Goal: Task Accomplishment & Management: Complete application form

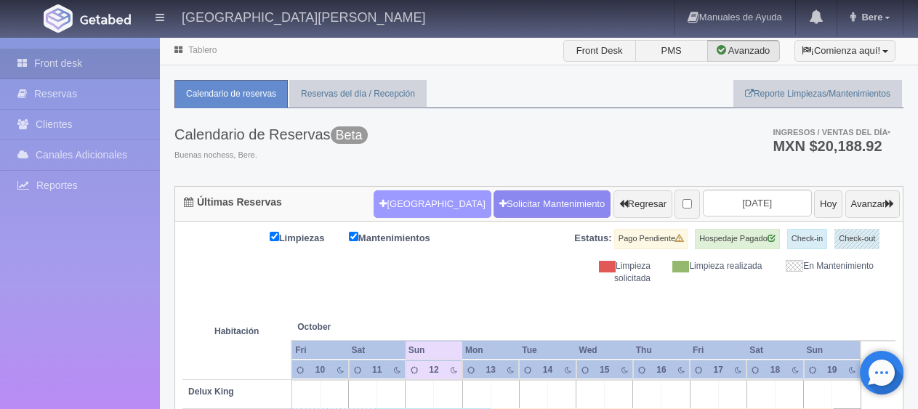
click at [422, 193] on button "Nueva Reserva" at bounding box center [432, 204] width 117 height 28
click at [0, 0] on input "text" at bounding box center [0, 0] width 0 height 0
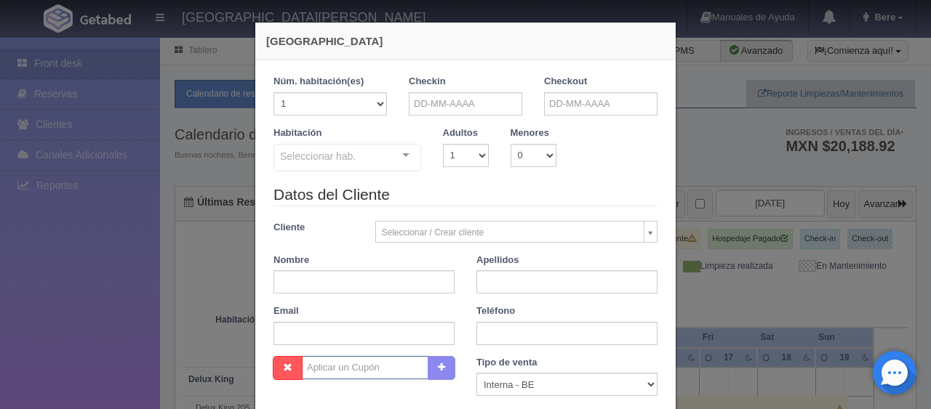
checkbox input "false"
click at [410, 274] on input "text" at bounding box center [363, 281] width 181 height 23
paste input "Yenny Marcela Cartagena Atara"
type input "Yenny Marcela Cartagena Atara"
click at [374, 284] on input "Yenny Marcela Cartagena Atara" at bounding box center [363, 281] width 181 height 23
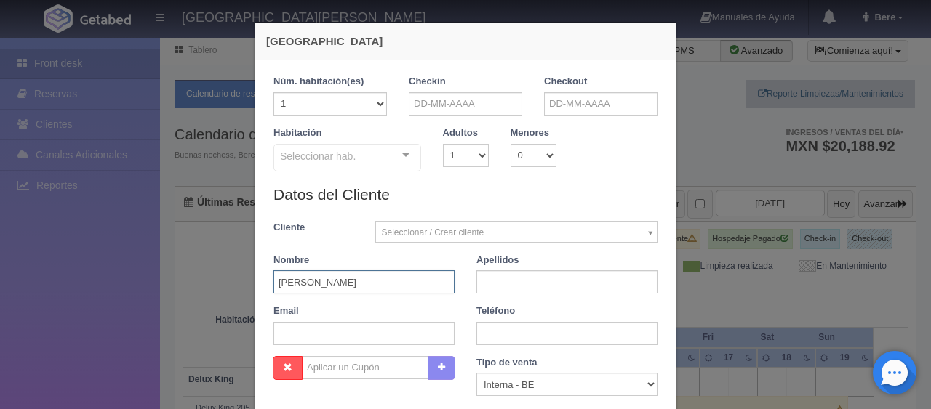
click at [374, 284] on input "Yenny Marcela Cartagena Atara" at bounding box center [363, 281] width 181 height 23
click at [376, 330] on input "text" at bounding box center [363, 333] width 181 height 23
paste input "pbaraj.837864@guest.booking.com +1 832 363 0175"
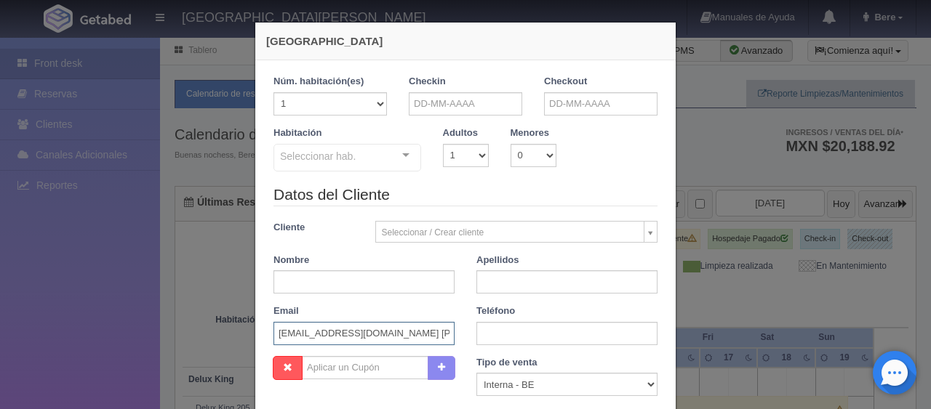
scroll to position [0, 52]
drag, startPoint x: 373, startPoint y: 335, endPoint x: 526, endPoint y: 328, distance: 153.6
click at [526, 328] on div "Datos del Cliente Cliente Seleccionar / Crear cliente Nuevo Cliente Adriana Nav…" at bounding box center [465, 270] width 406 height 172
type input "pbaraj.837864@guest.booking.com"
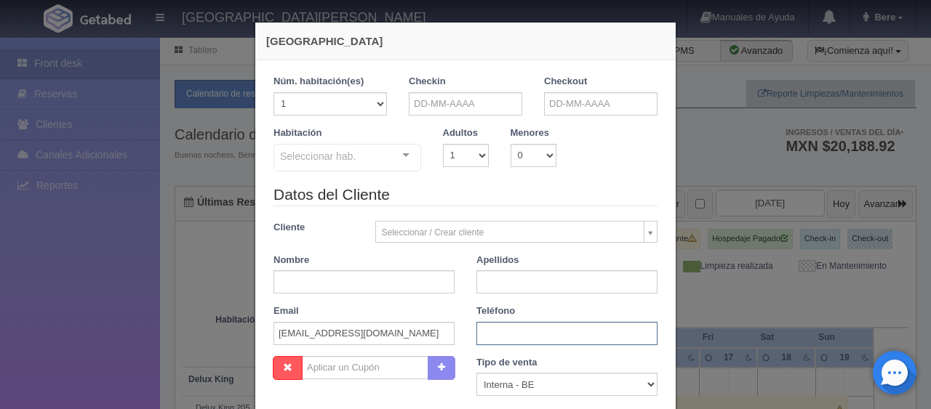
paste input "+1 832 363 0175"
type input "+1 832 363 0175"
click at [411, 267] on div "Nombre" at bounding box center [363, 274] width 203 height 41
click at [405, 278] on input "text" at bounding box center [363, 281] width 181 height 23
paste input "Pablo Barajas"
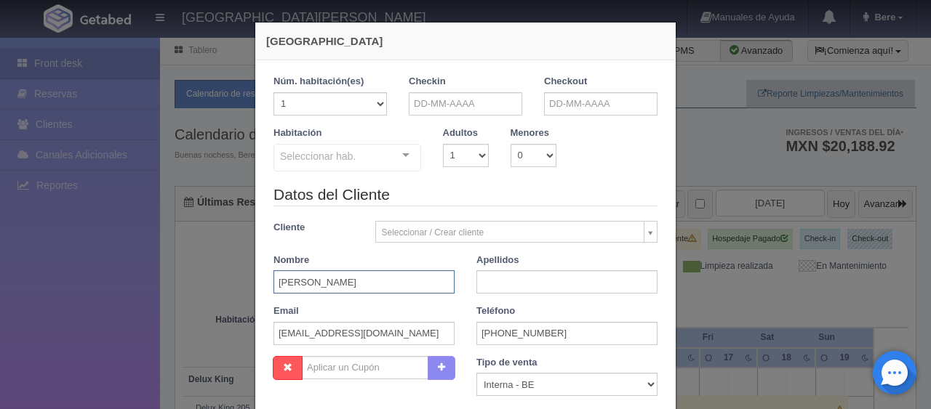
drag, startPoint x: 390, startPoint y: 284, endPoint x: 298, endPoint y: 290, distance: 92.6
click at [299, 293] on div "Datos del Cliente Cliente Seleccionar / Crear cliente Nuevo Cliente Adriana Nav…" at bounding box center [465, 270] width 406 height 172
type input "Pablo"
paste input "Barajas"
type input "Barajas"
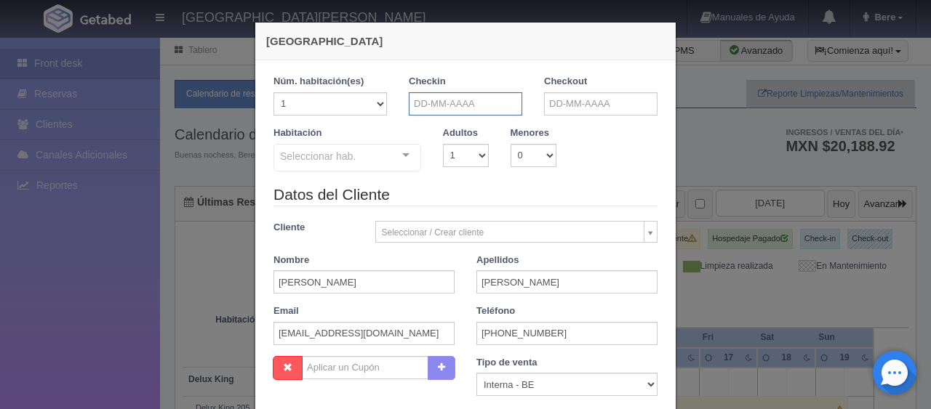
click at [469, 103] on input "text" at bounding box center [465, 103] width 113 height 23
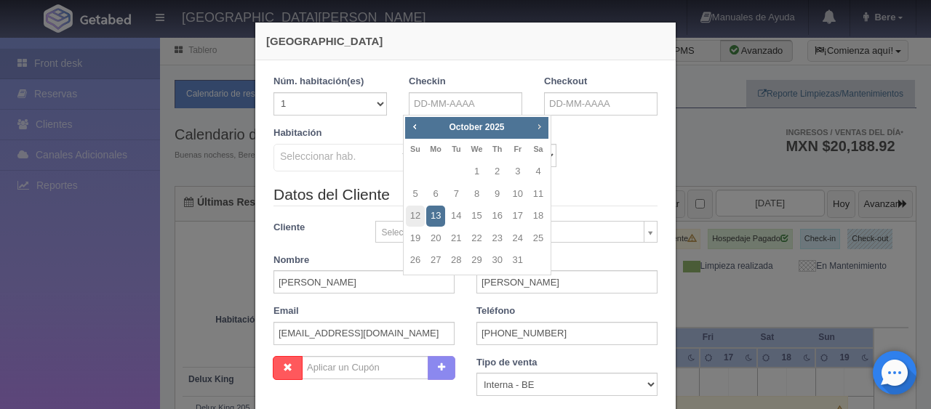
click at [545, 127] on link "Next" at bounding box center [539, 127] width 16 height 16
click at [416, 123] on span "Prev" at bounding box center [415, 127] width 12 height 12
drag, startPoint x: 497, startPoint y: 240, endPoint x: 578, endPoint y: 124, distance: 141.0
click at [499, 240] on link "25" at bounding box center [497, 238] width 19 height 21
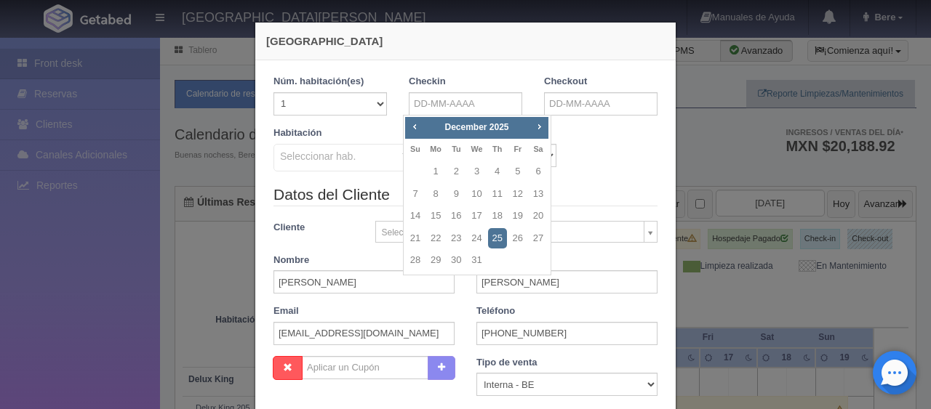
type input "25-12-2025"
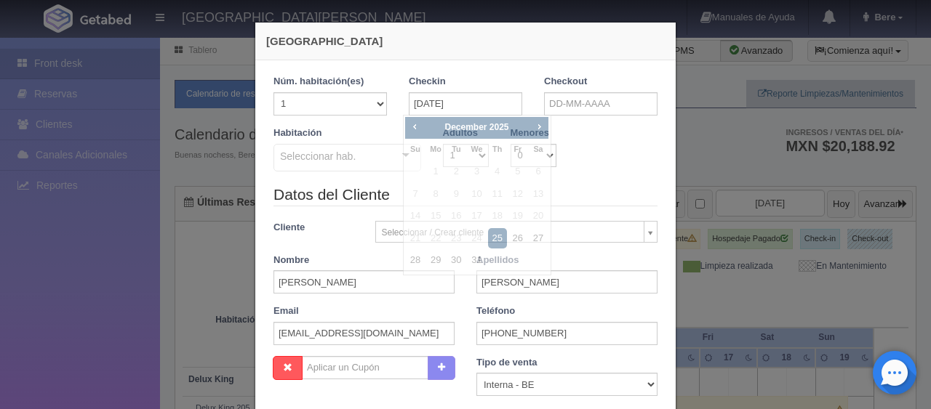
checkbox input "false"
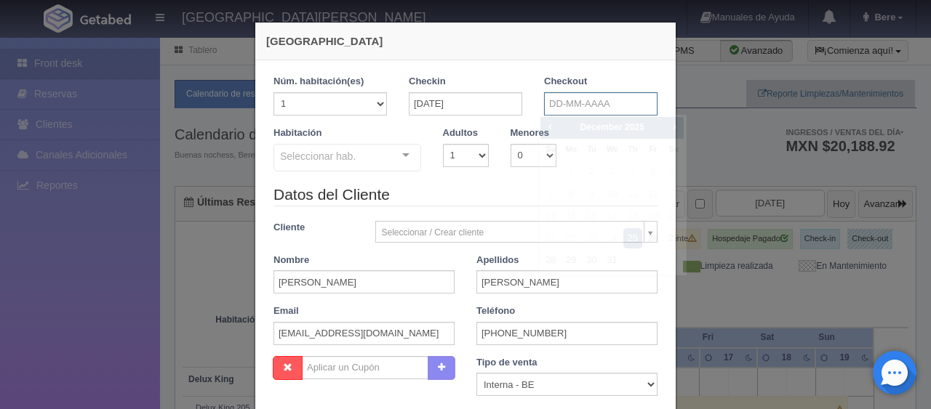
click at [598, 99] on input "text" at bounding box center [600, 103] width 113 height 23
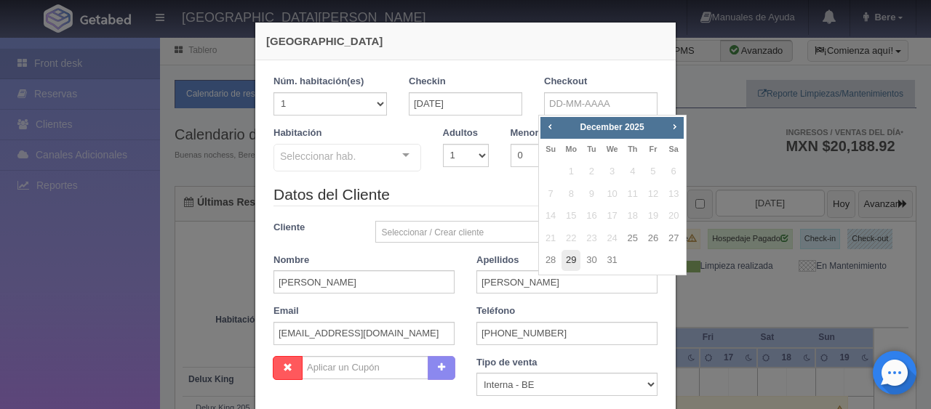
click at [571, 260] on link "29" at bounding box center [570, 260] width 19 height 21
type input "29-12-2025"
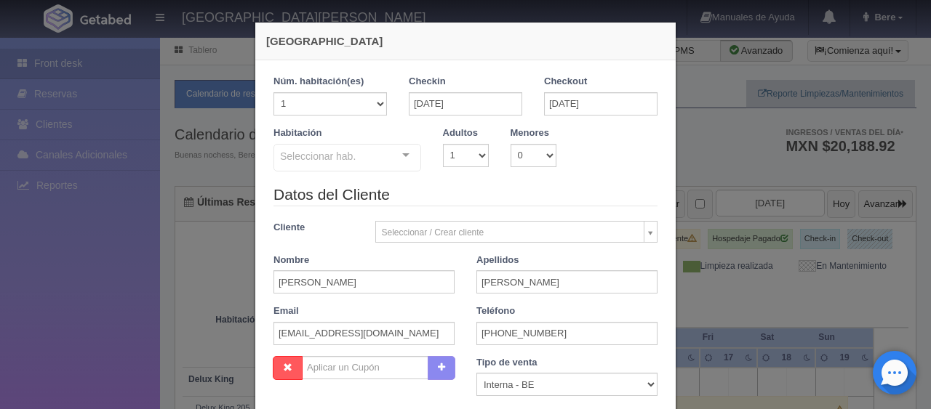
checkbox input "false"
click at [459, 158] on select "1 2 3 4 5 6 7 8 9 10" at bounding box center [466, 155] width 46 height 23
select select "2"
click at [443, 144] on select "1 2 3 4 5 6 7 8 9 10" at bounding box center [466, 155] width 46 height 23
checkbox input "false"
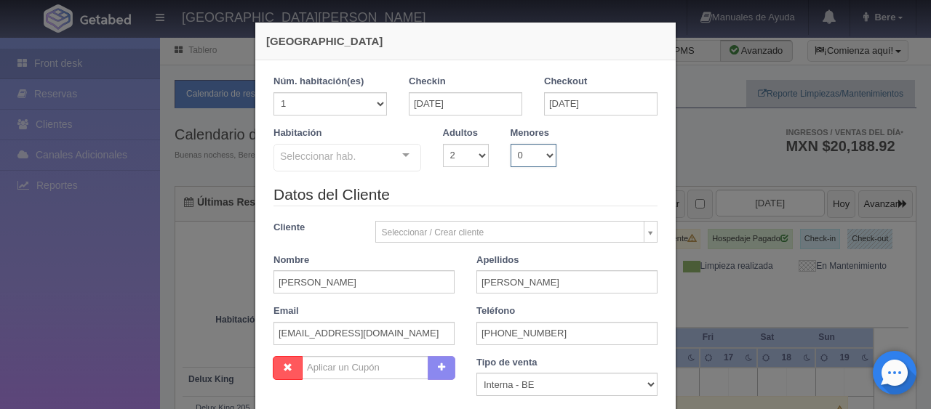
drag, startPoint x: 512, startPoint y: 156, endPoint x: 523, endPoint y: 164, distance: 14.0
click at [513, 156] on select "0 1 2 3 4 5 6 7 8 9 10" at bounding box center [533, 155] width 46 height 23
select select "2"
click at [510, 144] on select "0 1 2 3 4 5 6 7 8 9 10" at bounding box center [533, 155] width 46 height 23
checkbox input "false"
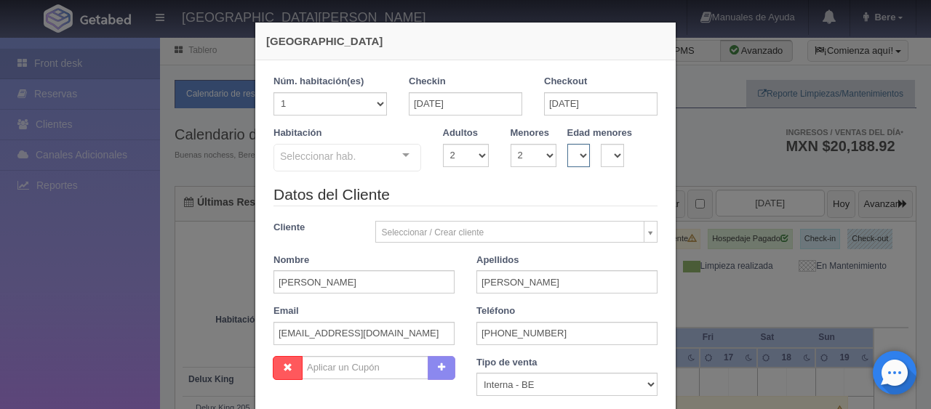
click at [569, 153] on select "0 1 2 3 4 5 6 7 8 9 10 11 12 13 14 15 16 17 18" at bounding box center [578, 155] width 23 height 23
click at [570, 152] on select "0 1 2 3 4 5 6 7 8 9 10 11 12 13 14 15 16 17 18" at bounding box center [578, 155] width 23 height 23
click at [570, 157] on select "0 1 2 3 4 5 6 7 8 9 10 11 12 13 14 15 16 17 18" at bounding box center [578, 155] width 23 height 23
click at [567, 158] on select "0 1 2 3 4 5 6 7 8 9 10 11 12 13 14 15 16 17 18" at bounding box center [578, 155] width 23 height 23
click at [571, 157] on select "0 1 2 3 4 5 6 7 8 9 10 11 12 13 14 15 16 17 18" at bounding box center [578, 155] width 23 height 23
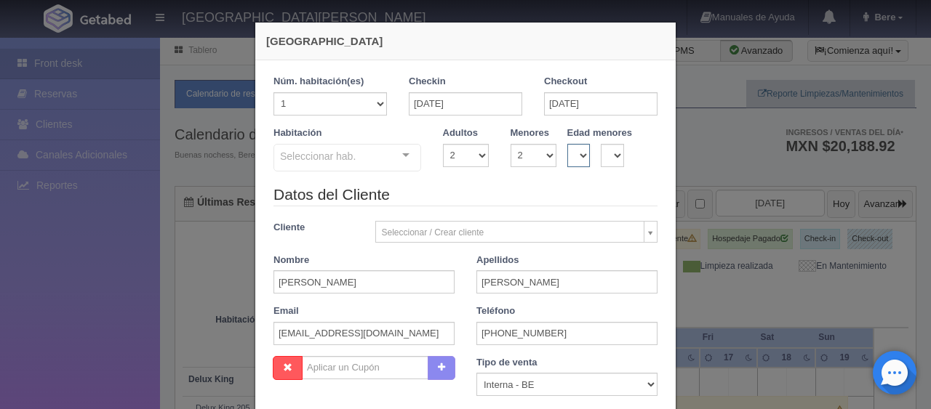
click at [571, 157] on select "0 1 2 3 4 5 6 7 8 9 10 11 12 13 14 15 16 17 18" at bounding box center [578, 155] width 23 height 23
click at [572, 157] on select "0 1 2 3 4 5 6 7 8 9 10 11 12 13 14 15 16 17 18" at bounding box center [578, 155] width 23 height 23
click at [568, 158] on select "0 1 2 3 4 5 6 7 8 9 10 11 12 13 14 15 16 17 18" at bounding box center [578, 155] width 23 height 23
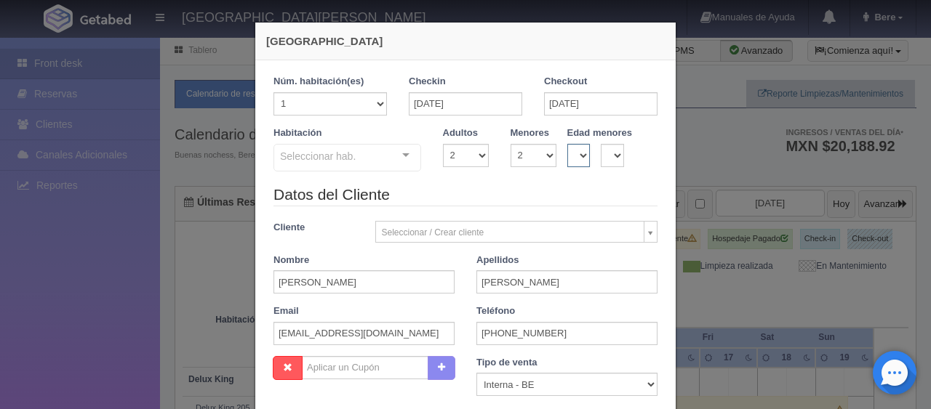
click at [569, 156] on select "0 1 2 3 4 5 6 7 8 9 10 11 12 13 14 15 16 17 18" at bounding box center [578, 155] width 23 height 23
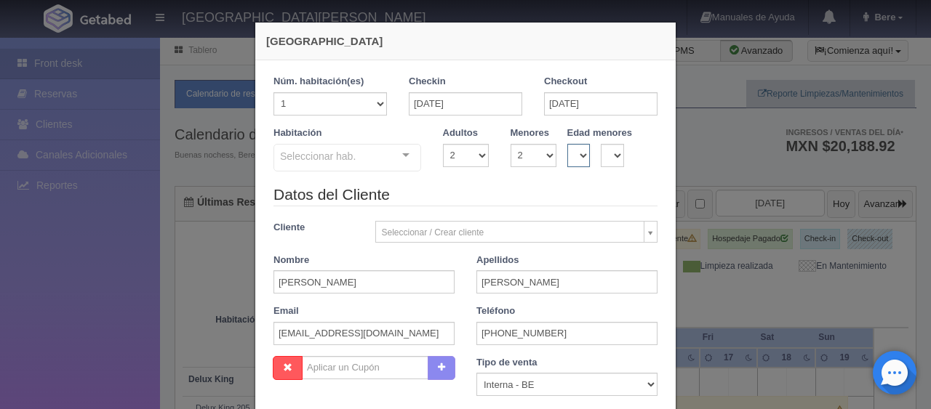
click at [569, 156] on select "0 1 2 3 4 5 6 7 8 9 10 11 12 13 14 15 16 17 18" at bounding box center [578, 155] width 23 height 23
click at [567, 155] on select "0 1 2 3 4 5 6 7 8 9 10 11 12 13 14 15 16 17 18" at bounding box center [578, 155] width 23 height 23
click at [567, 157] on select "0 1 2 3 4 5 6 7 8 9 10 11 12 13 14 15 16 17 18" at bounding box center [578, 155] width 23 height 23
select select "5"
click at [567, 144] on select "0 1 2 3 4 5 6 7 8 9 10 11 12 13 14 15 16 17 18" at bounding box center [578, 155] width 23 height 23
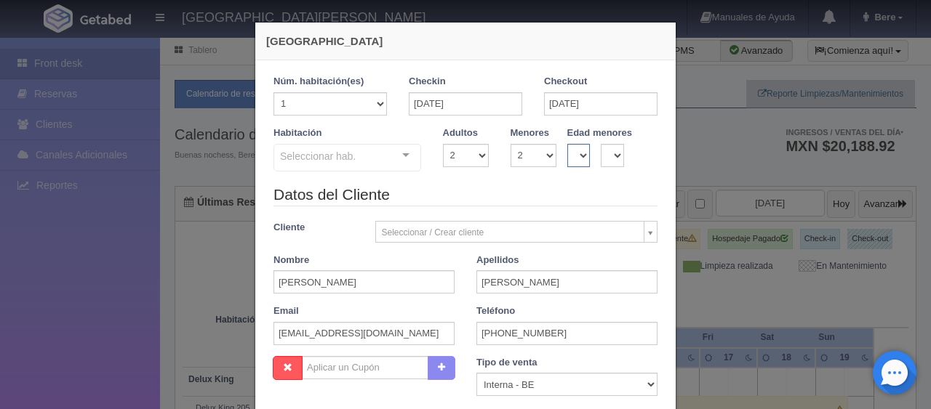
checkbox input "false"
click at [609, 150] on select "0 1 2 3 4 5 6 7 8 9 10 11 12 13 14 15 16 17 18" at bounding box center [612, 155] width 23 height 23
select select "6"
click at [601, 144] on select "0 1 2 3 4 5 6 7 8 9 10 11 12 13 14 15 16 17 18" at bounding box center [612, 155] width 23 height 23
checkbox input "false"
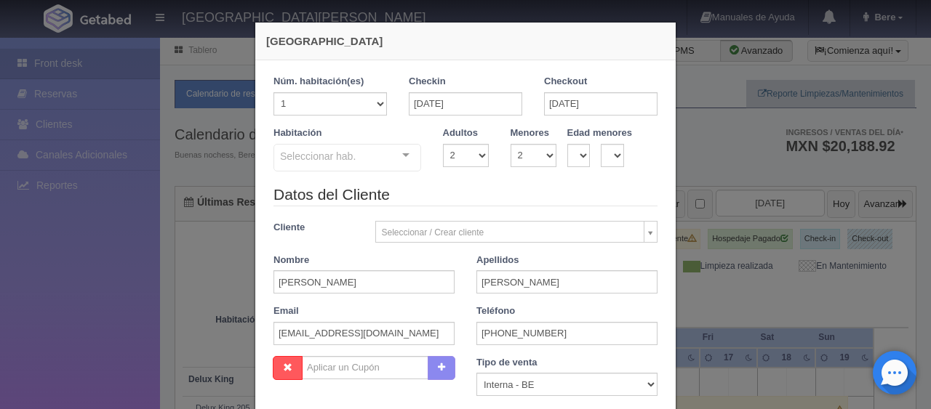
click at [592, 205] on legend "Datos del Cliente" at bounding box center [465, 195] width 384 height 23
click at [393, 174] on div "Habitación Seleccionar hab. SUITE SUITE - Sin asignar Habitación Personas con M…" at bounding box center [465, 155] width 406 height 57
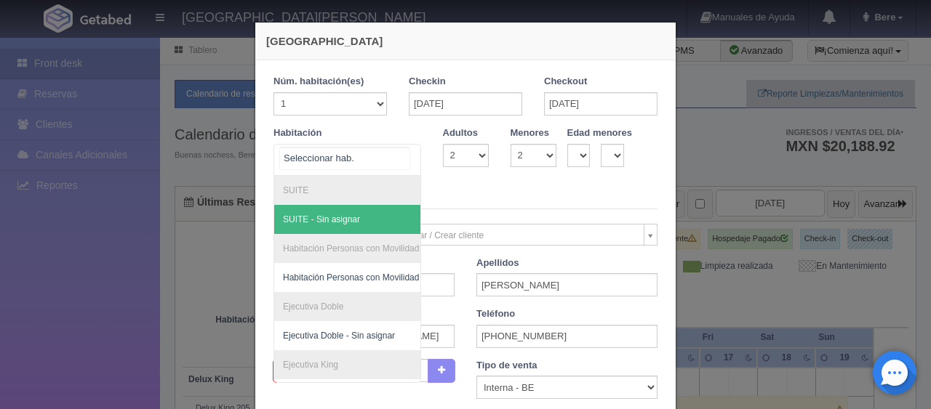
click at [389, 166] on div at bounding box center [347, 160] width 148 height 32
click at [388, 164] on input "text" at bounding box center [344, 159] width 129 height 22
click at [386, 162] on input "text" at bounding box center [344, 159] width 129 height 22
click at [386, 161] on input "text" at bounding box center [344, 159] width 129 height 22
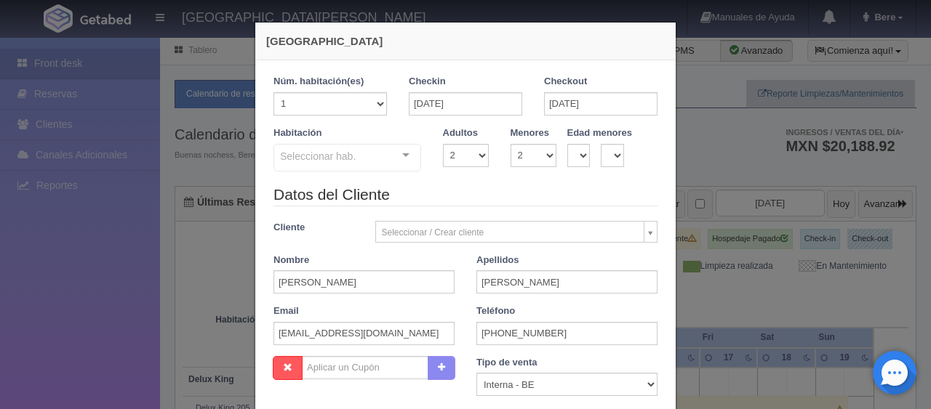
click at [375, 154] on div "Seleccionar hab." at bounding box center [347, 158] width 148 height 28
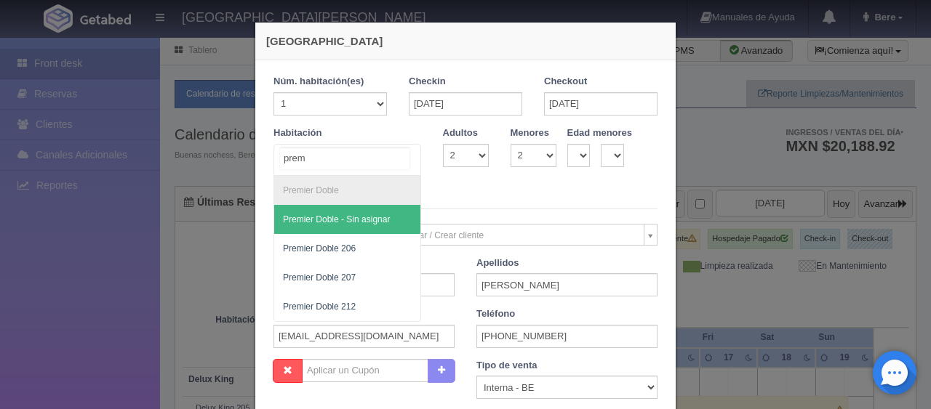
type input "premi"
click at [384, 231] on span "Premier Doble - Sin asignar" at bounding box center [347, 219] width 146 height 29
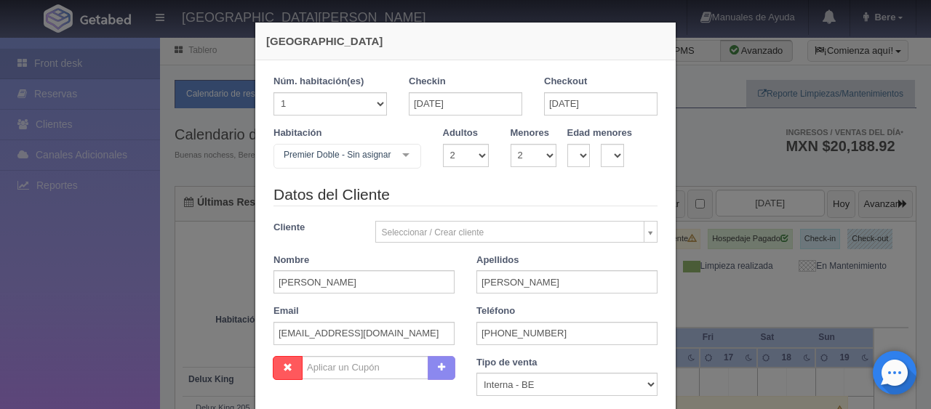
checkbox input "false"
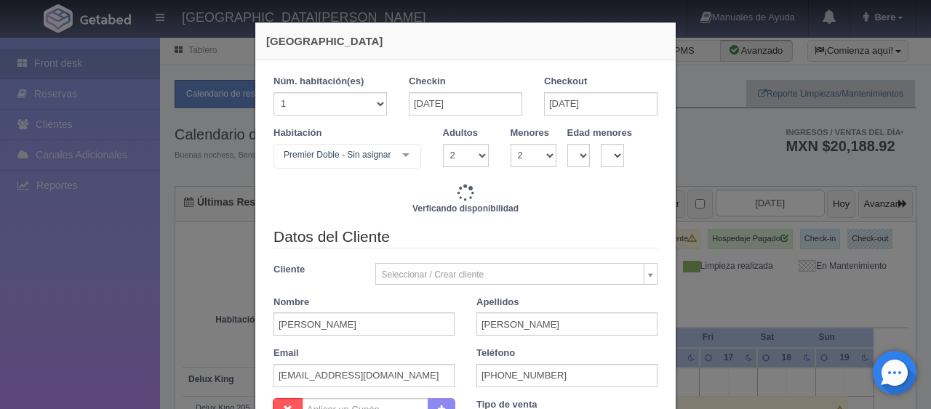
click at [366, 161] on div "Premier Doble - Sin asignar" at bounding box center [347, 156] width 148 height 25
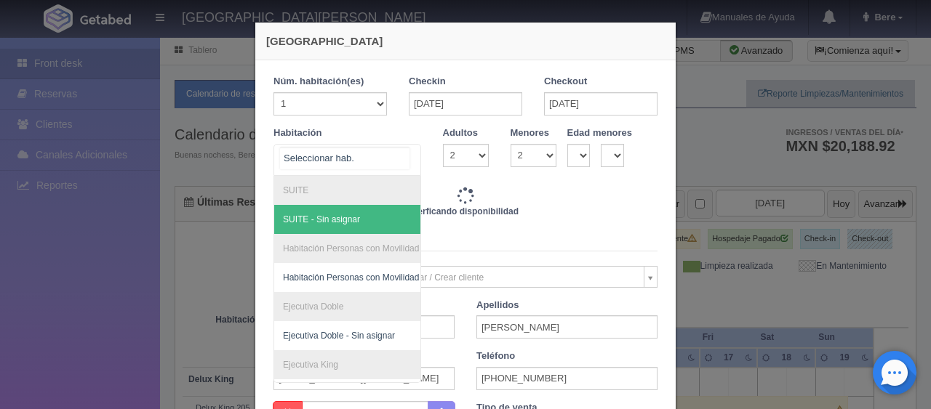
type input "6596.00"
checkbox input "false"
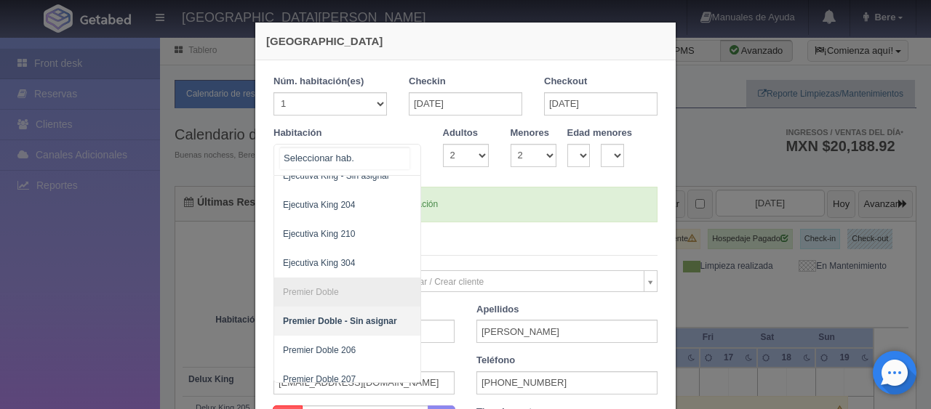
scroll to position [387, 0]
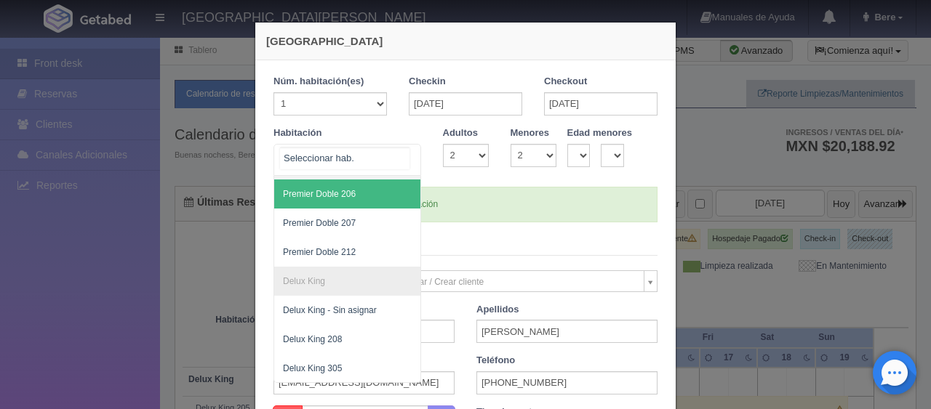
click at [359, 183] on span "Premier Doble 206" at bounding box center [396, 194] width 244 height 29
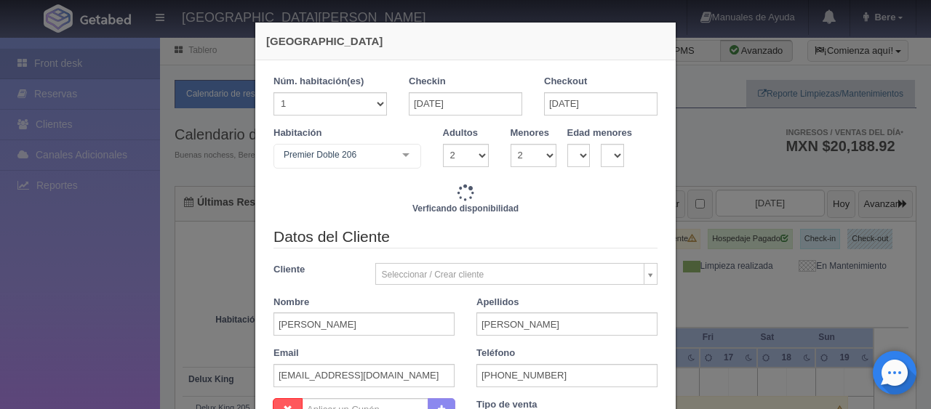
checkbox input "false"
type input "6596.00"
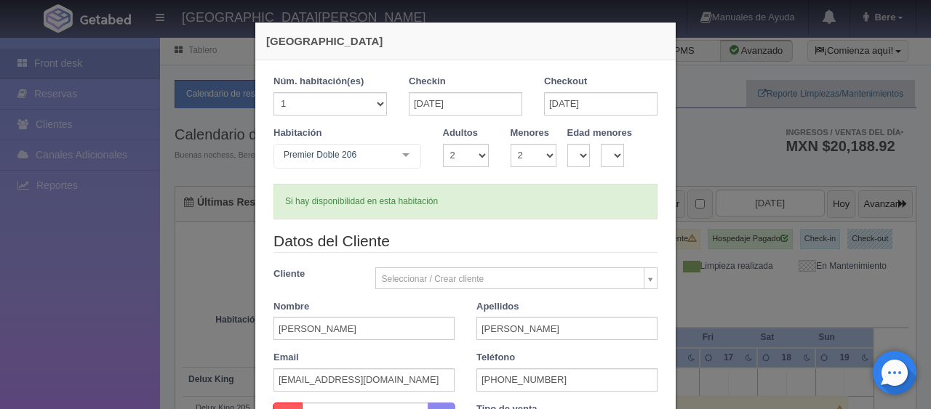
scroll to position [291, 0]
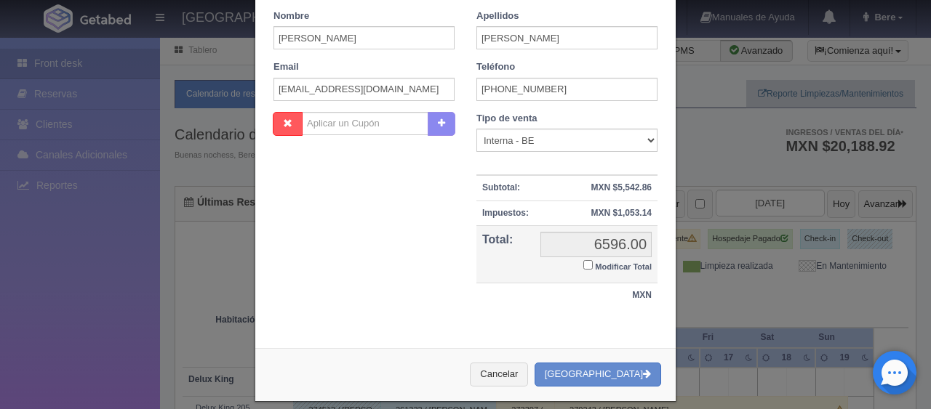
click at [603, 266] on small "Modificar Total" at bounding box center [623, 266] width 57 height 9
click at [593, 266] on input "Modificar Total" at bounding box center [587, 264] width 9 height 9
checkbox input "true"
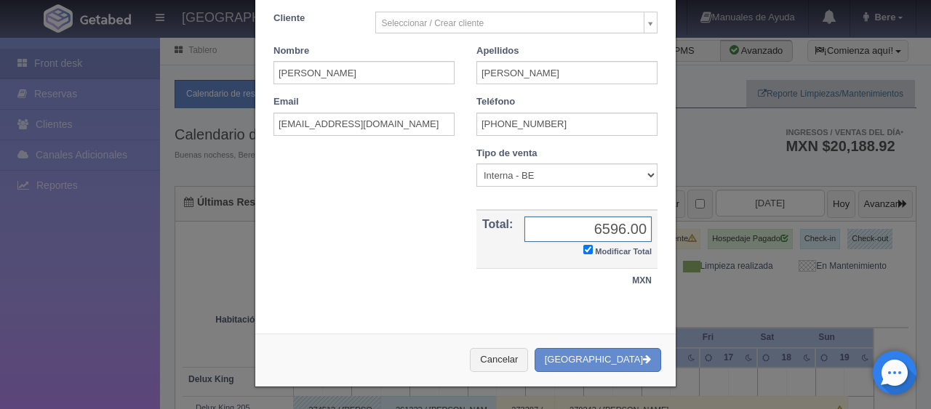
scroll to position [253, 0]
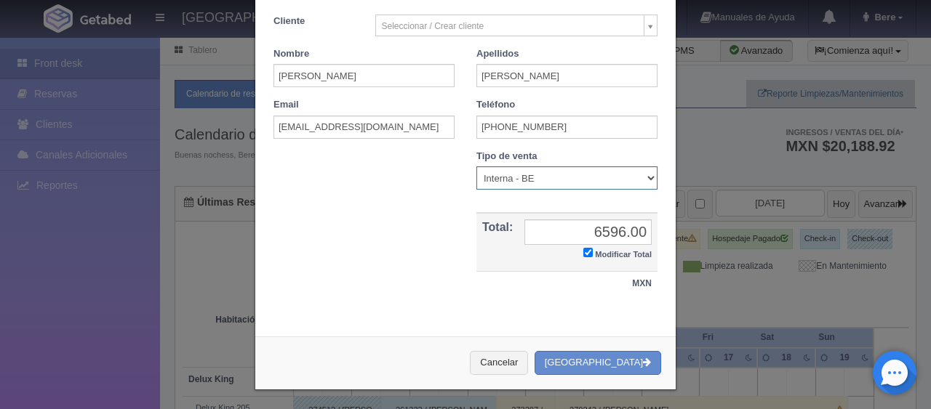
click at [534, 171] on select "Correo Electronico Interna - BE Llamada OTA Externa Otro WALK IN" at bounding box center [566, 177] width 181 height 23
select select "extota"
click at [476, 166] on select "Correo Electronico Interna - BE Llamada OTA Externa Otro WALK IN" at bounding box center [566, 177] width 181 height 23
click at [561, 222] on input "6596.00" at bounding box center [587, 232] width 127 height 25
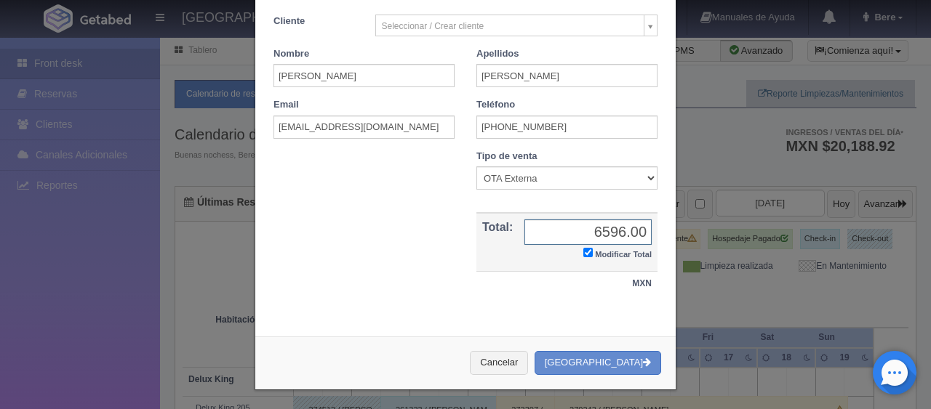
click at [561, 222] on input "6596.00" at bounding box center [587, 232] width 127 height 25
click at [562, 222] on input "text" at bounding box center [587, 232] width 127 height 25
click at [534, 233] on input "text" at bounding box center [587, 232] width 127 height 25
click at [555, 240] on input "text" at bounding box center [587, 232] width 127 height 25
type input "7383.31"
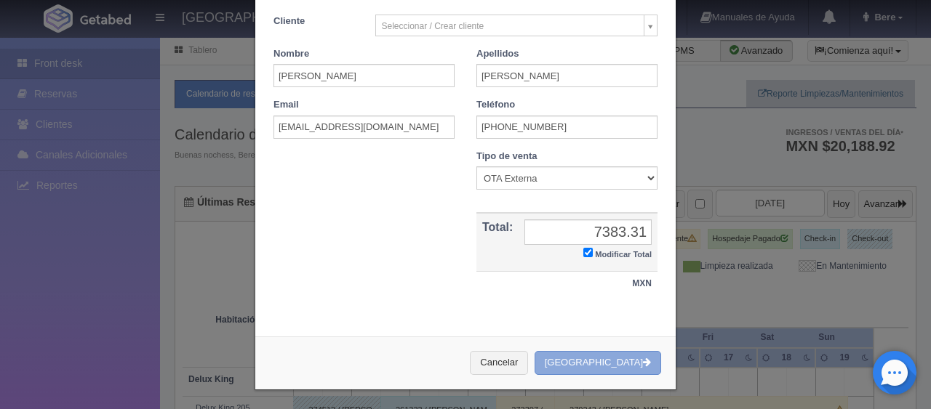
click at [606, 365] on button "[GEOGRAPHIC_DATA]" at bounding box center [597, 363] width 127 height 24
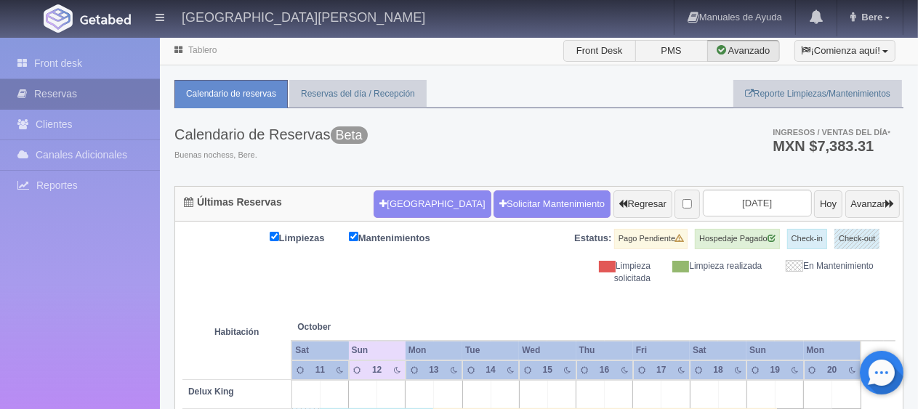
click at [103, 105] on link "Reservas" at bounding box center [80, 94] width 160 height 30
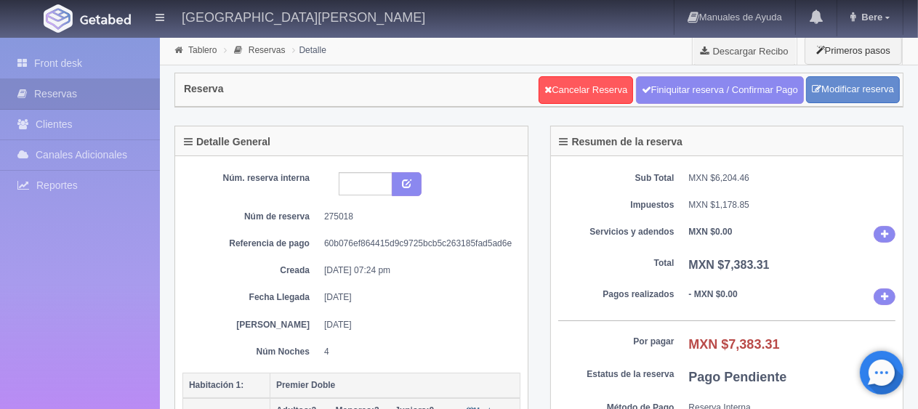
click at [632, 264] on dt "Total" at bounding box center [616, 263] width 116 height 12
click at [57, 64] on link "Front desk" at bounding box center [80, 64] width 160 height 30
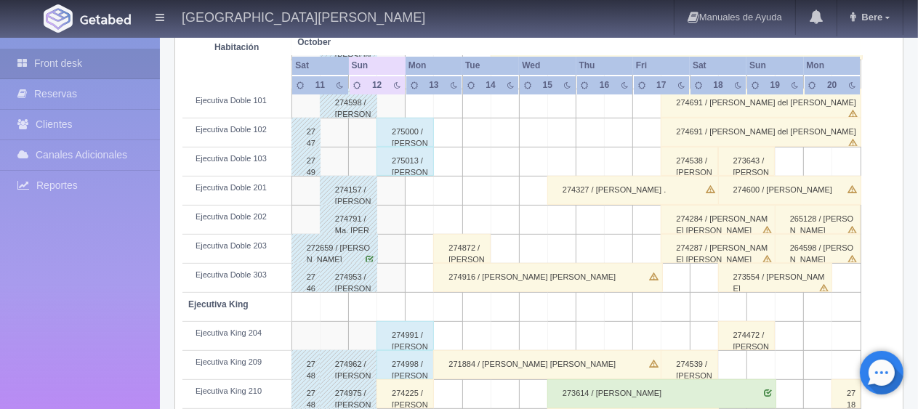
scroll to position [582, 0]
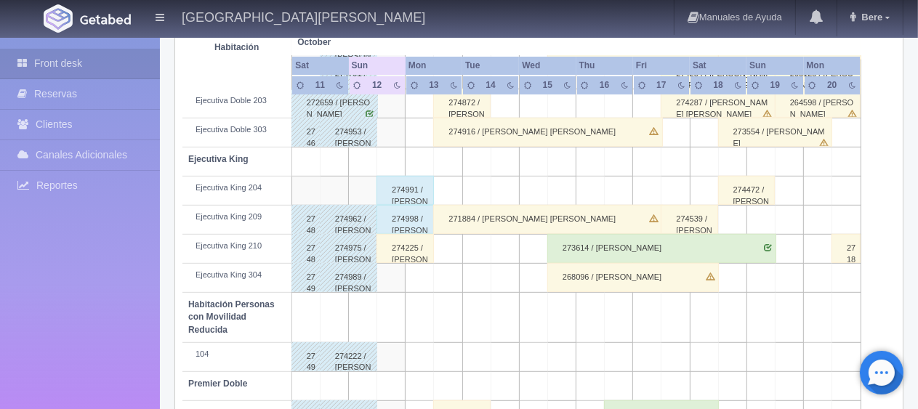
drag, startPoint x: 427, startPoint y: 245, endPoint x: 407, endPoint y: 249, distance: 20.0
click at [422, 246] on div "274225 / Yenny Marcela Cartagena Atara" at bounding box center [405, 248] width 57 height 29
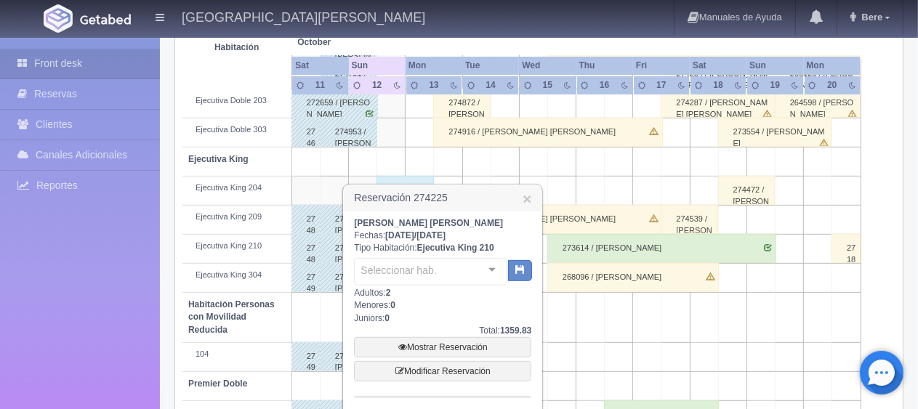
click at [407, 249] on div "Yenny Marcela Cartagena Atara Fechas: 2025-10-12 / 2025-10-13 Tipo Habitación: …" at bounding box center [442, 354] width 177 height 274
click at [524, 201] on link "×" at bounding box center [527, 198] width 9 height 15
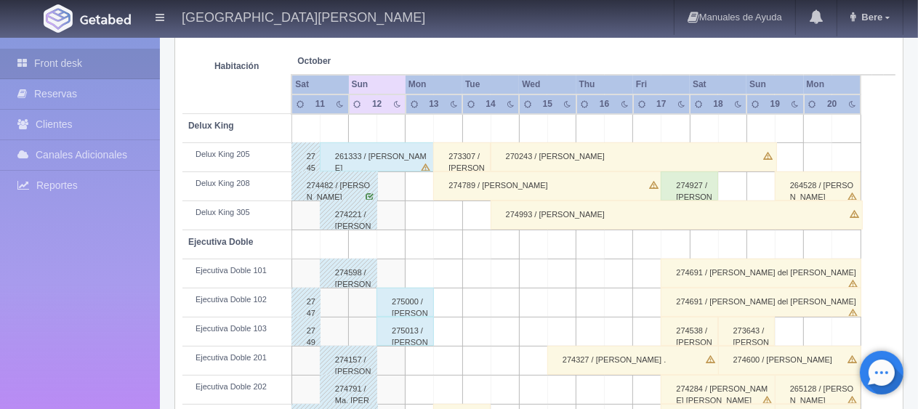
scroll to position [412, 0]
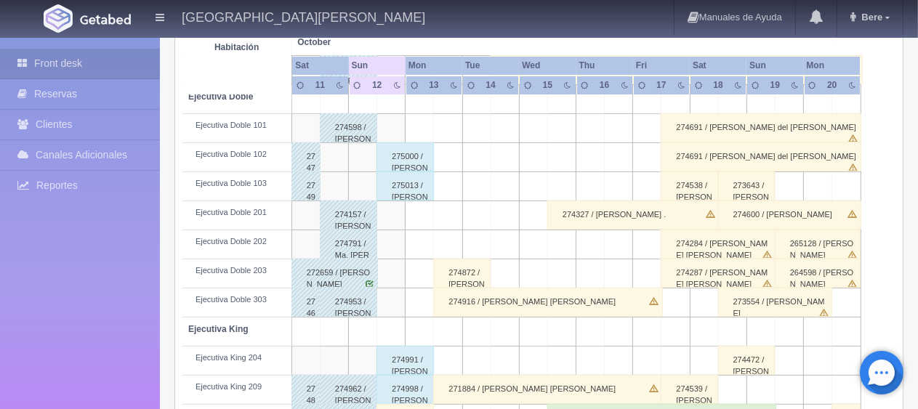
click at [417, 182] on div "275013 / [PERSON_NAME]" at bounding box center [405, 186] width 57 height 29
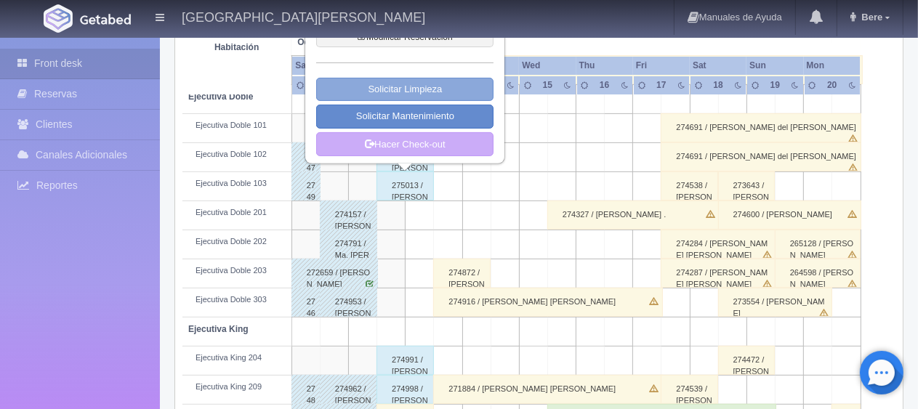
scroll to position [266, 0]
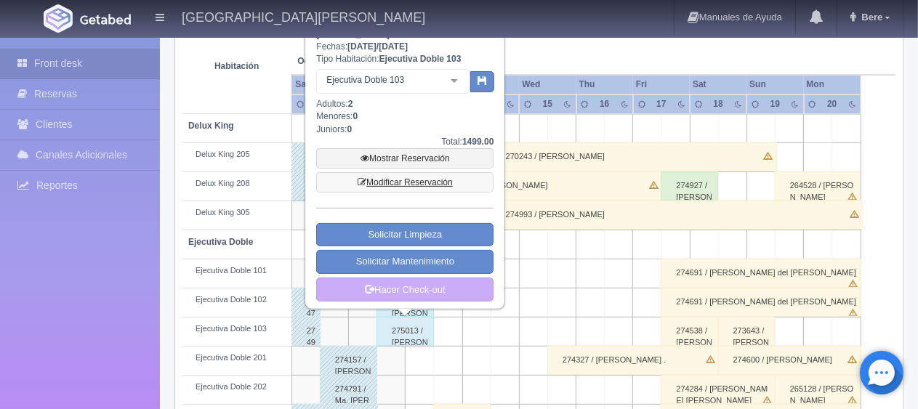
click at [449, 180] on link "Modificar Reservación" at bounding box center [404, 182] width 177 height 20
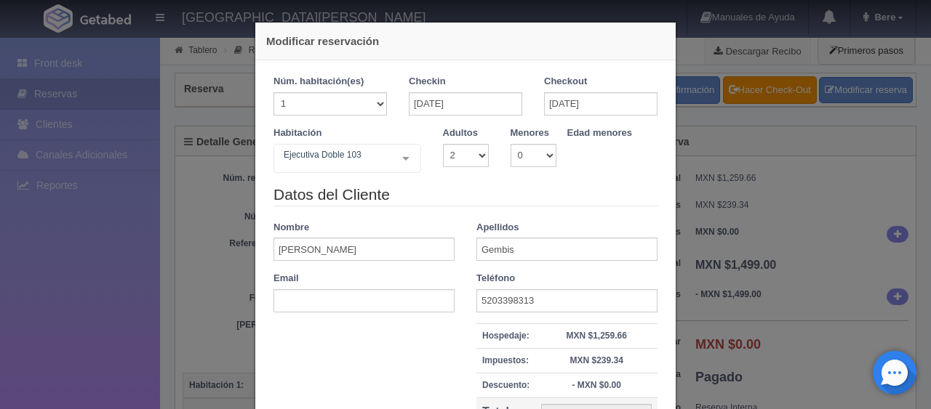
select select "2"
click at [571, 104] on input "[DATE]" at bounding box center [600, 103] width 113 height 23
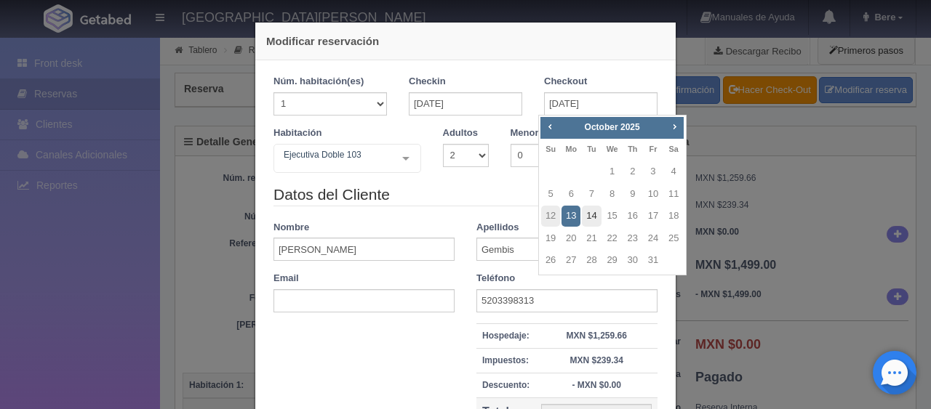
click at [593, 217] on link "14" at bounding box center [591, 216] width 19 height 21
type input "14-10-2025"
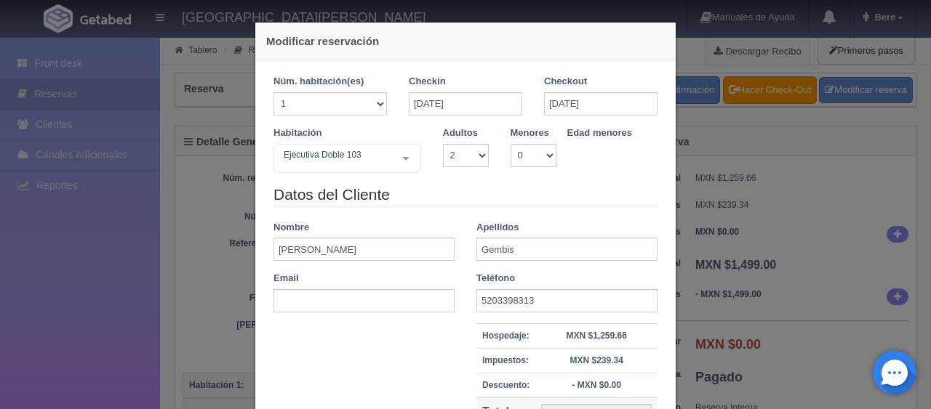
checkbox input "false"
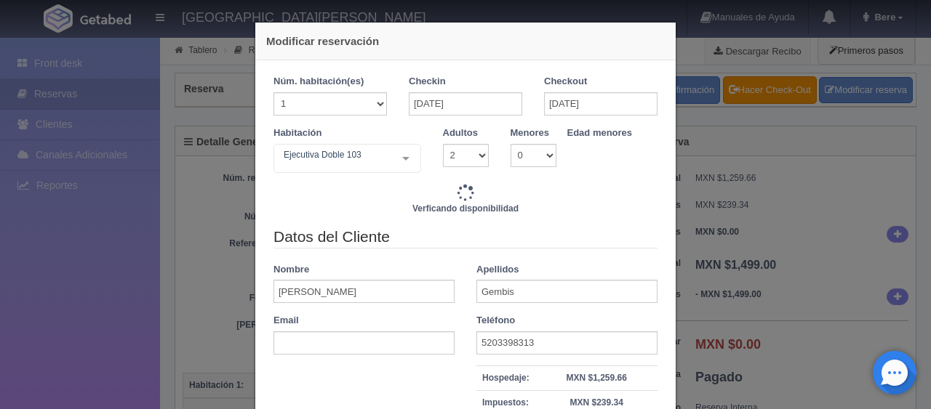
type input "3098.00"
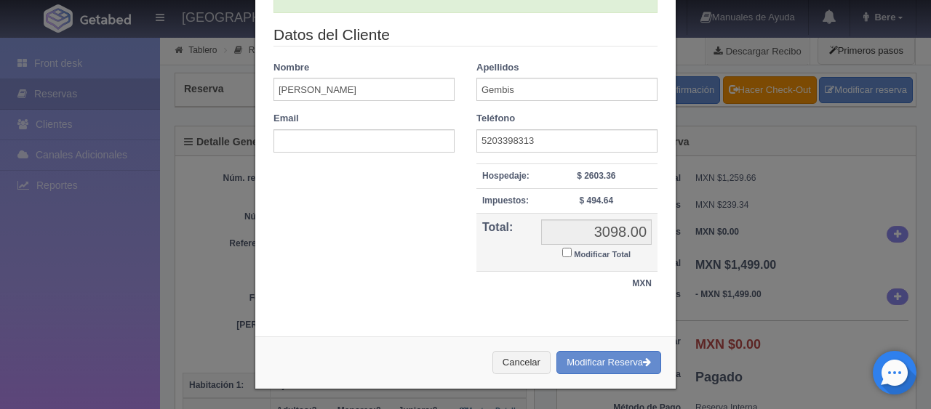
click at [581, 258] on label "Modificar Total" at bounding box center [596, 253] width 68 height 17
click at [571, 257] on input "Modificar Total" at bounding box center [566, 252] width 9 height 9
checkbox input "true"
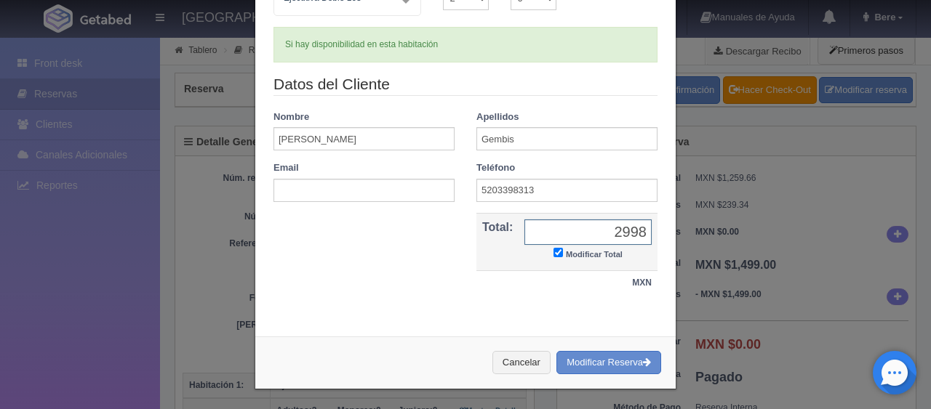
type input "2998"
drag, startPoint x: 603, startPoint y: 359, endPoint x: 539, endPoint y: 47, distance: 319.3
click at [604, 359] on button "Modificar Reserva" at bounding box center [608, 363] width 105 height 24
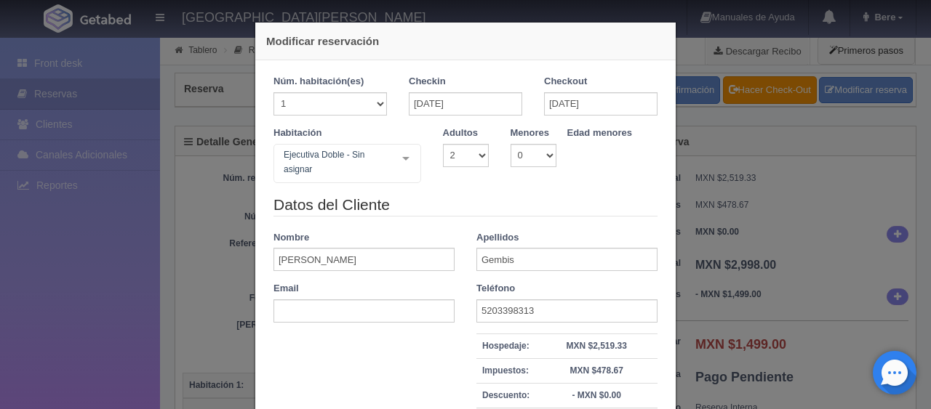
select select "2"
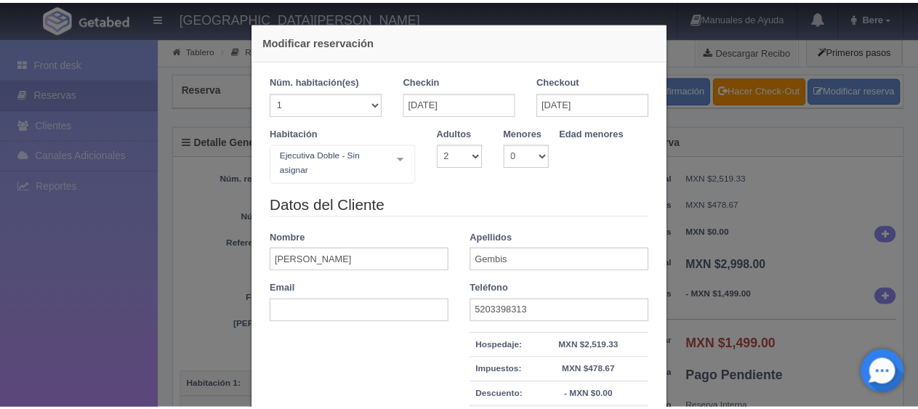
scroll to position [174, 0]
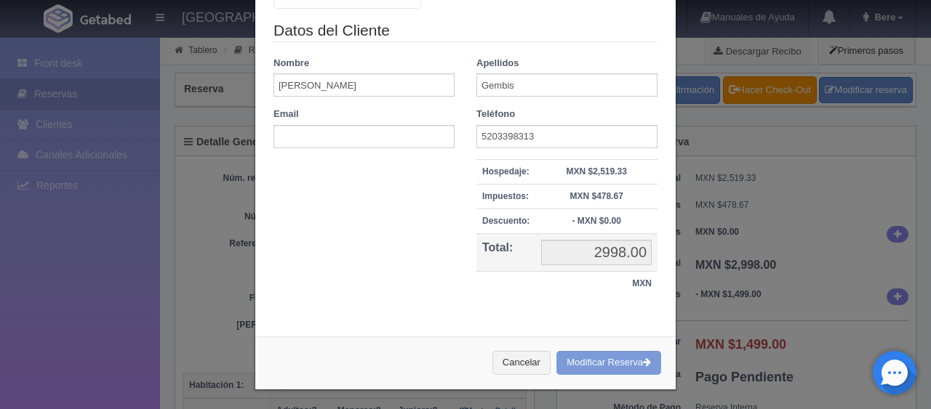
click at [734, 210] on div "Modificar reservación Núm. habitación(es) 1 2 3 4 5 6 7 8 9 10 11 12 13 14 15 1…" at bounding box center [465, 204] width 931 height 409
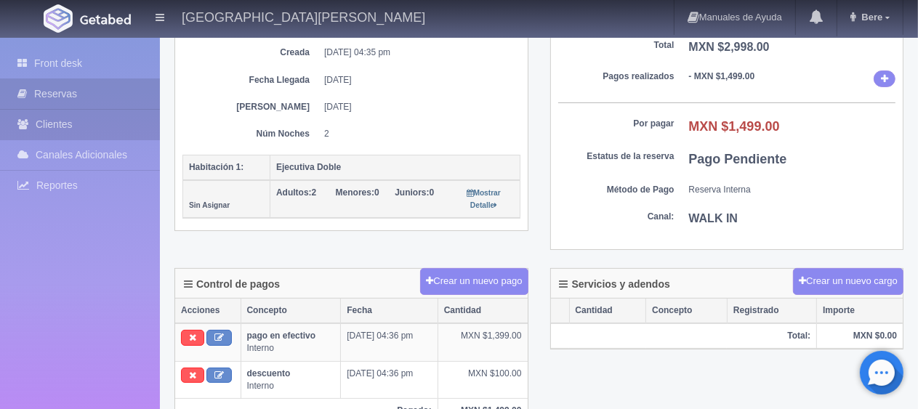
scroll to position [0, 0]
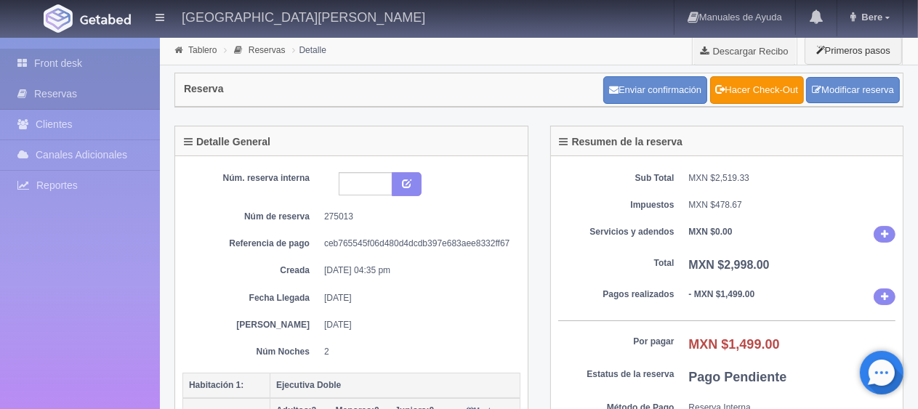
click at [85, 61] on link "Front desk" at bounding box center [80, 64] width 160 height 30
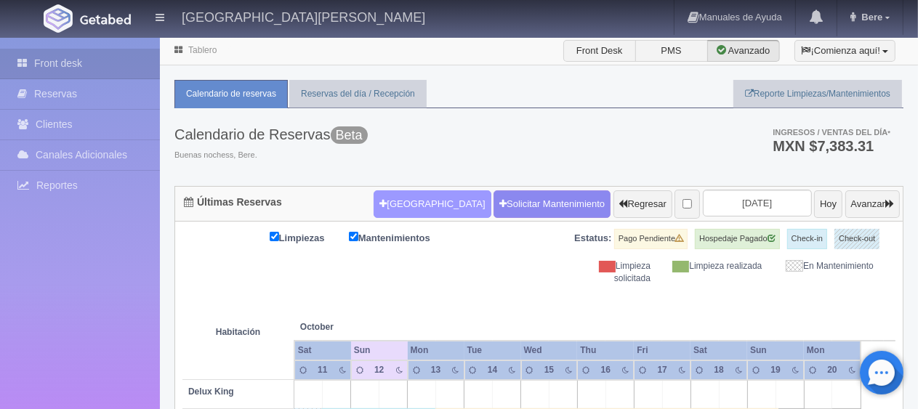
click at [416, 199] on button "[GEOGRAPHIC_DATA]" at bounding box center [432, 204] width 117 height 28
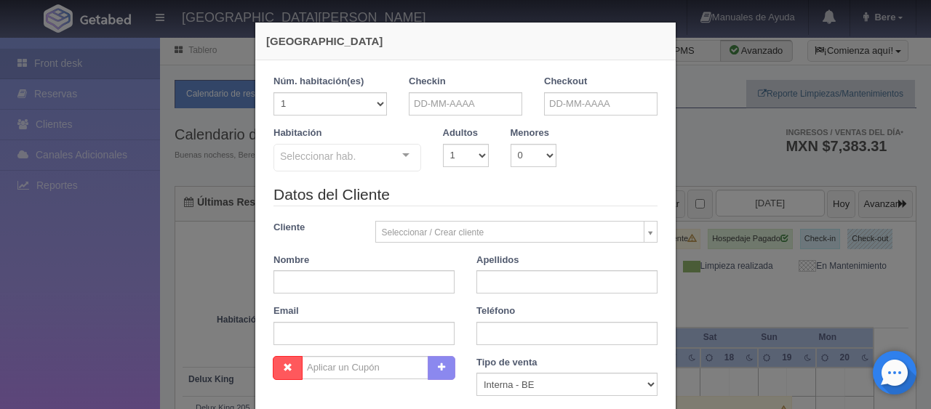
checkbox input "false"
click at [465, 101] on input "text" at bounding box center [465, 103] width 113 height 23
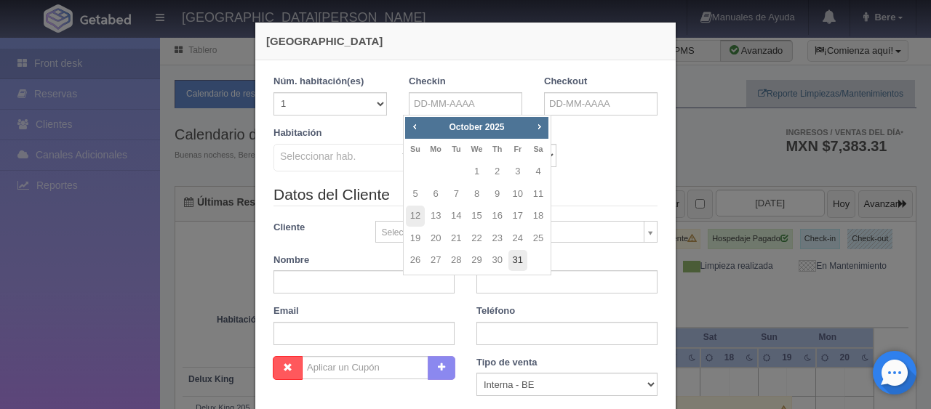
click at [516, 249] on td "31" at bounding box center [517, 260] width 20 height 23
type input "[DATE]"
checkbox input "false"
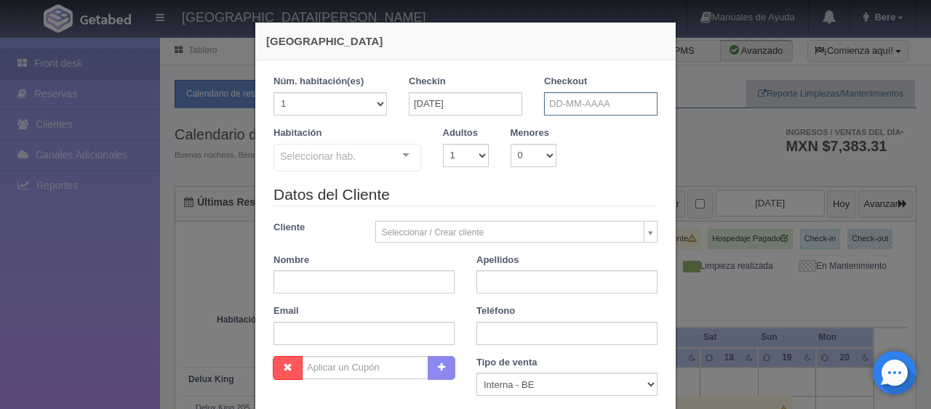
click at [593, 99] on input "text" at bounding box center [600, 103] width 113 height 23
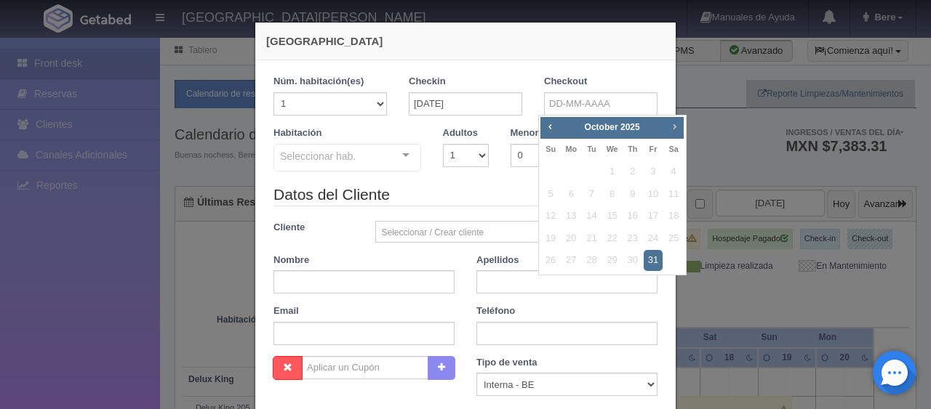
click at [673, 124] on span "Next" at bounding box center [674, 127] width 12 height 12
click at [550, 215] on link "9" at bounding box center [550, 216] width 19 height 21
type input "[DATE]"
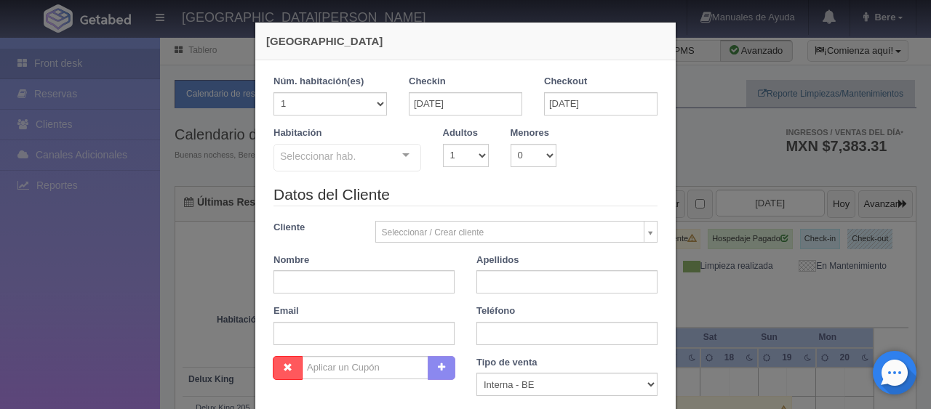
checkbox input "false"
click at [247, 112] on div "[GEOGRAPHIC_DATA] 1 Núm. habitación(es) 1 2 3 4 5 6 7 8 9 10 11 12 13 14 15 16 …" at bounding box center [465, 334] width 436 height 668
click at [262, 289] on div "Nombre" at bounding box center [363, 274] width 203 height 41
click at [85, 221] on div "[GEOGRAPHIC_DATA] 1 Núm. habitación(es) 1 2 3 4 5 6 7 8 9 10 11 12 13 14 15 16 …" at bounding box center [465, 204] width 931 height 409
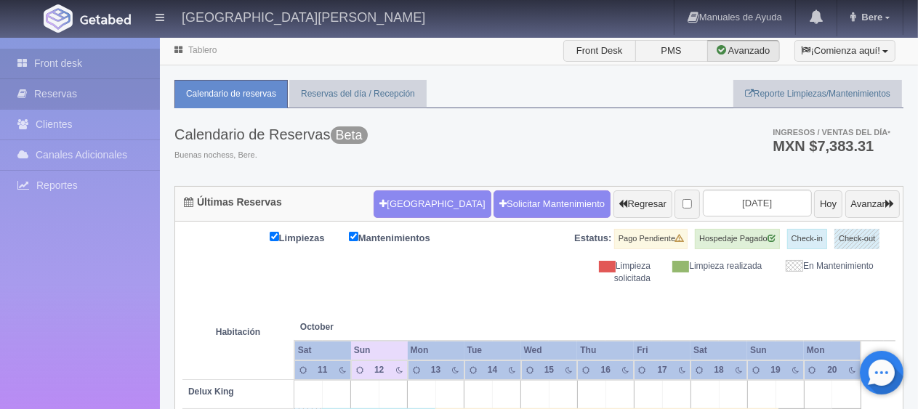
click at [86, 94] on link "Reservas" at bounding box center [80, 94] width 160 height 30
click at [86, 93] on link "Reservas" at bounding box center [80, 94] width 160 height 30
click at [85, 88] on link "Reservas" at bounding box center [80, 94] width 160 height 30
click at [85, 87] on link "Reservas" at bounding box center [80, 94] width 160 height 30
